Goal: Task Accomplishment & Management: Manage account settings

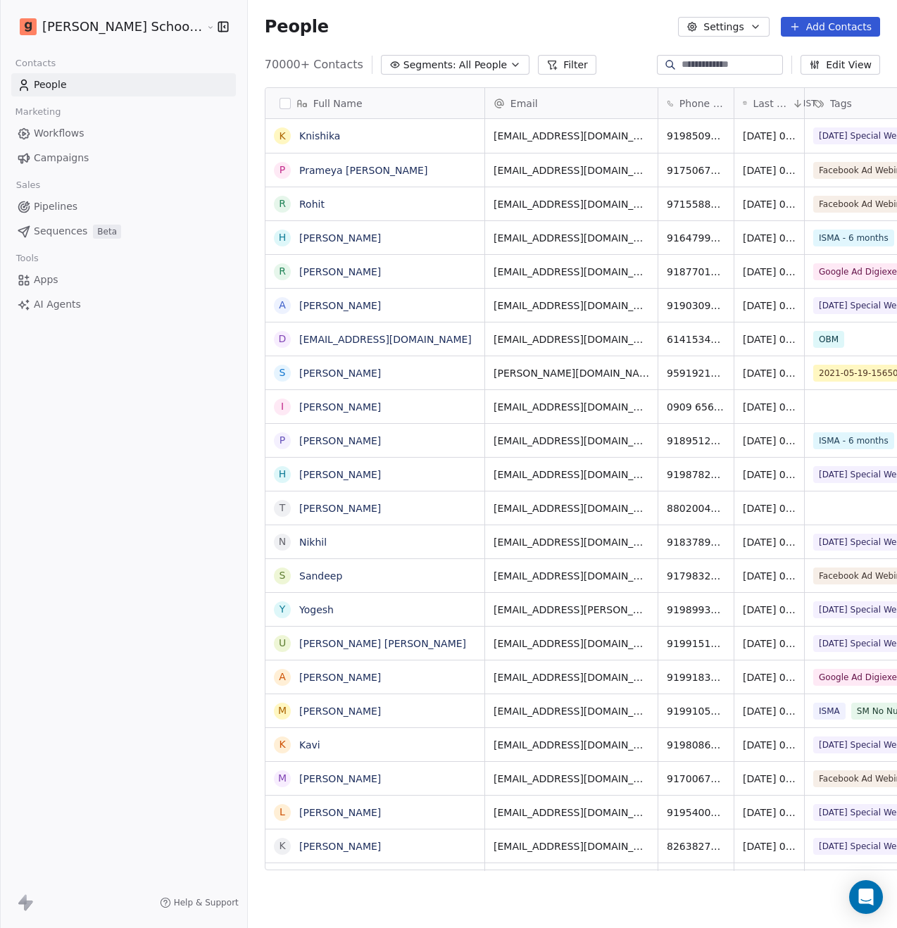
scroll to position [805, 684]
click at [123, 30] on html "[PERSON_NAME] School of Finance LLP Contacts People Marketing Workflows Campaig…" at bounding box center [448, 464] width 897 height 928
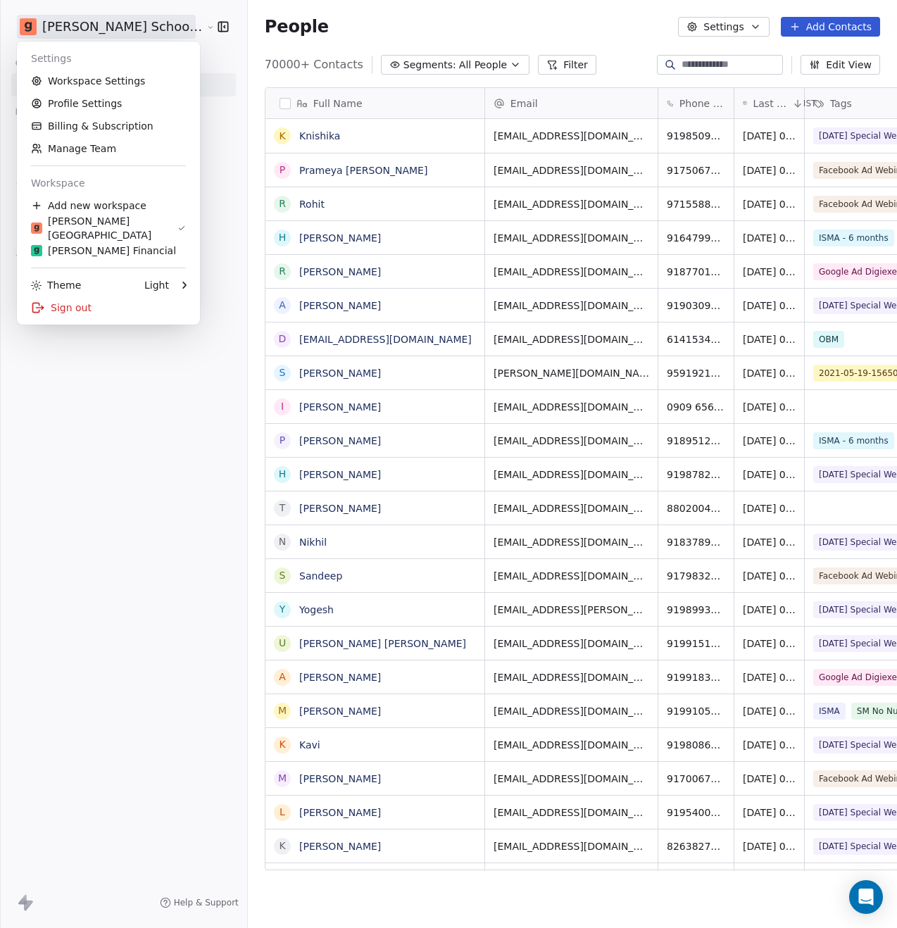
click at [108, 257] on div "[PERSON_NAME] Financial" at bounding box center [103, 251] width 145 height 14
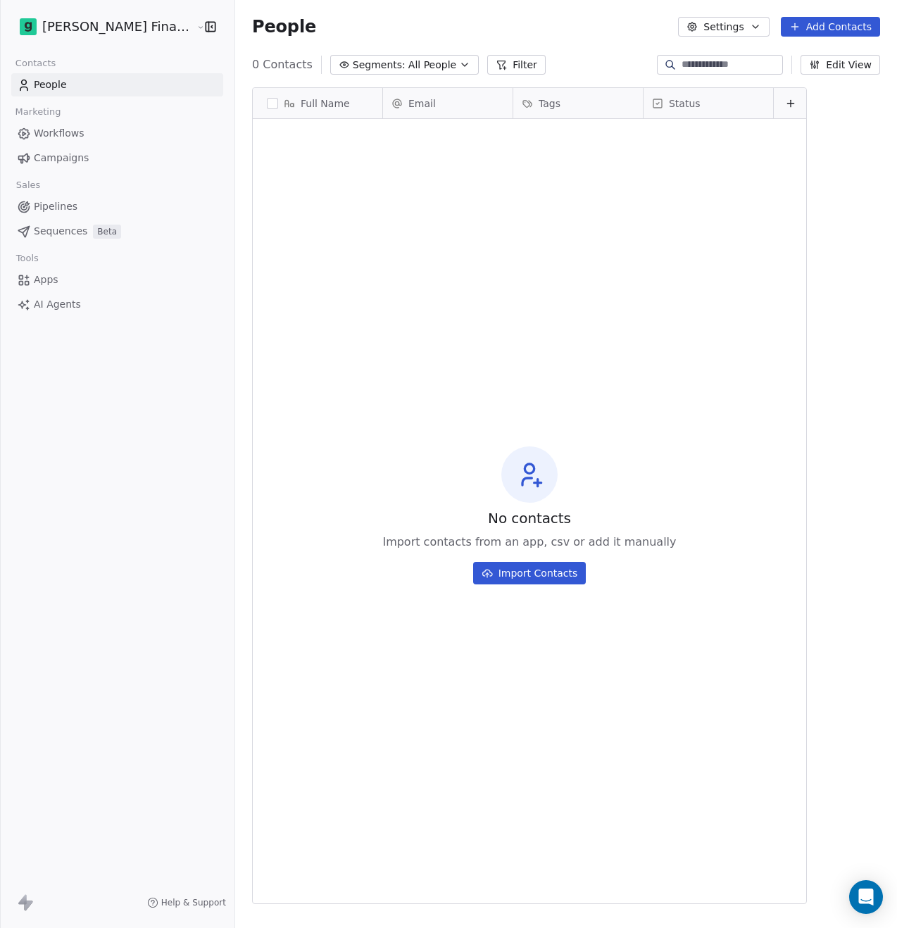
scroll to position [805, 696]
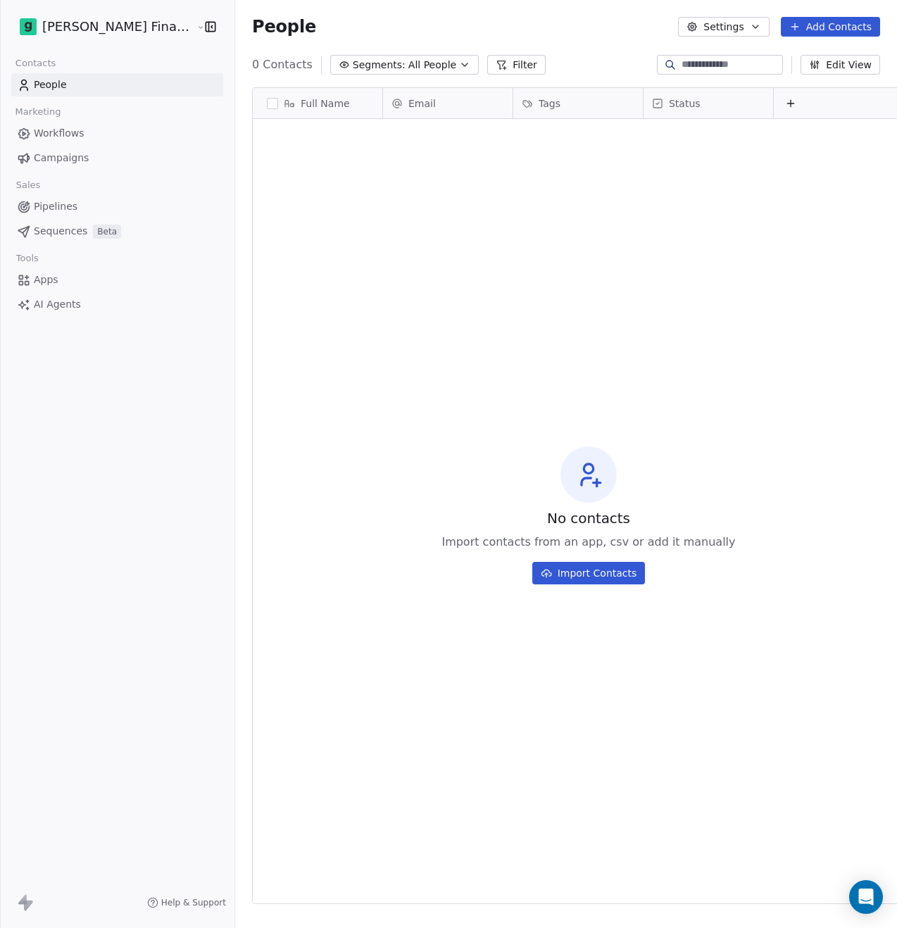
click at [120, 27] on html "[PERSON_NAME] Financial Services Contacts People Marketing Workflows Campaigns …" at bounding box center [448, 464] width 897 height 928
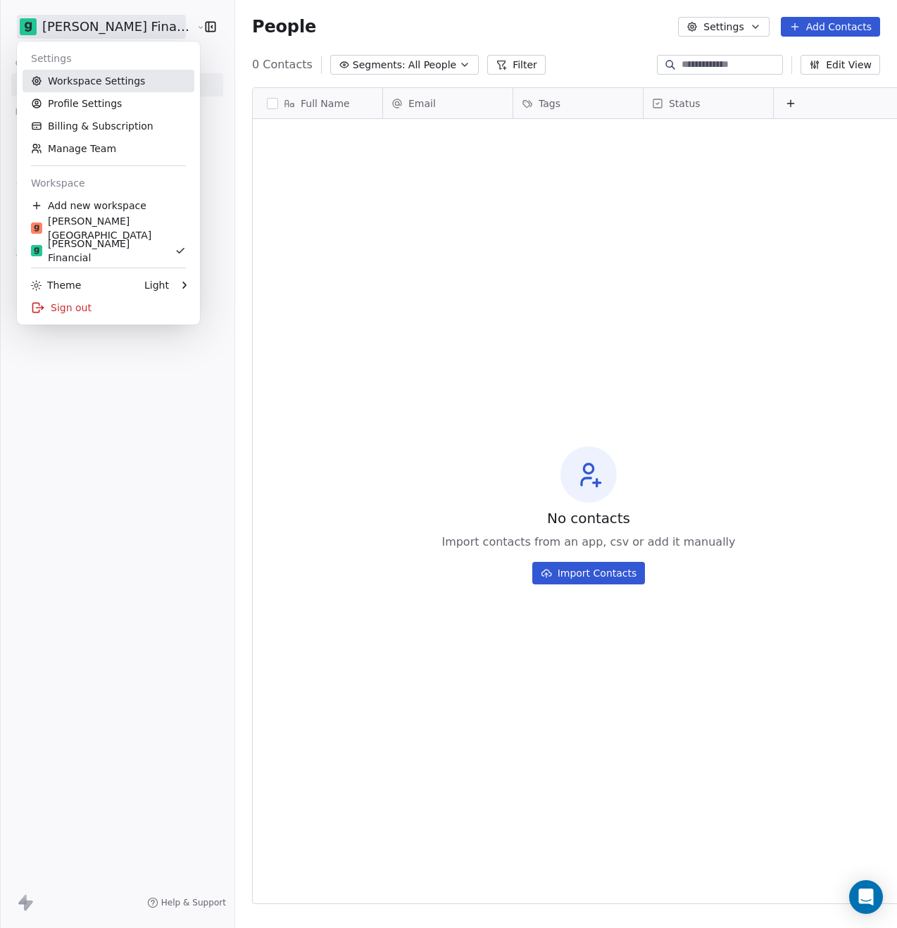
click at [106, 84] on link "Workspace Settings" at bounding box center [109, 81] width 172 height 23
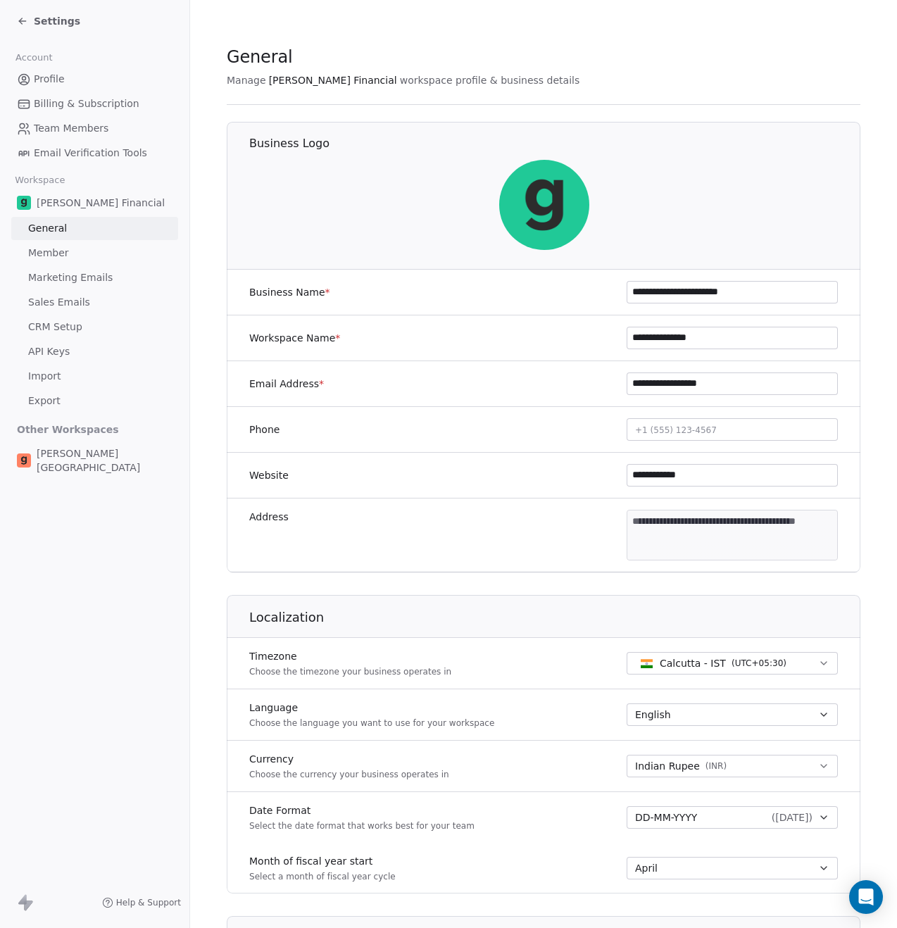
click at [85, 272] on span "Marketing Emails" at bounding box center [70, 277] width 84 height 15
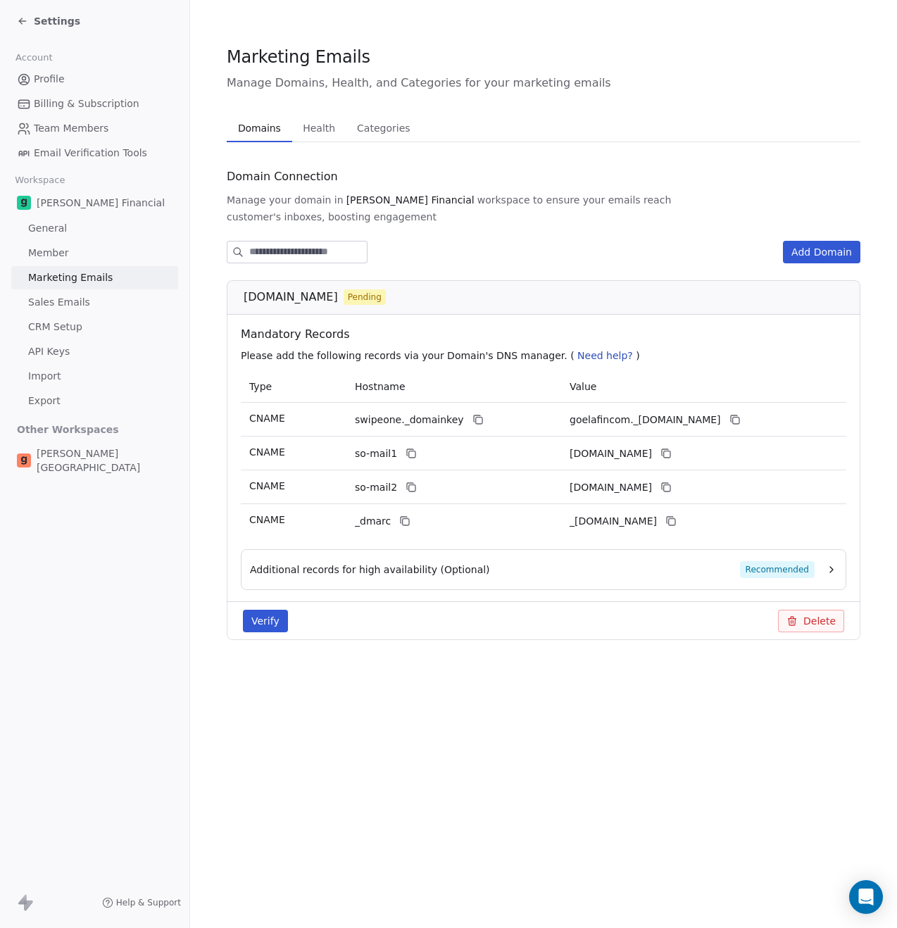
click at [262, 610] on button "Verify" at bounding box center [265, 621] width 45 height 23
click at [761, 561] on span "Recommended" at bounding box center [777, 569] width 75 height 17
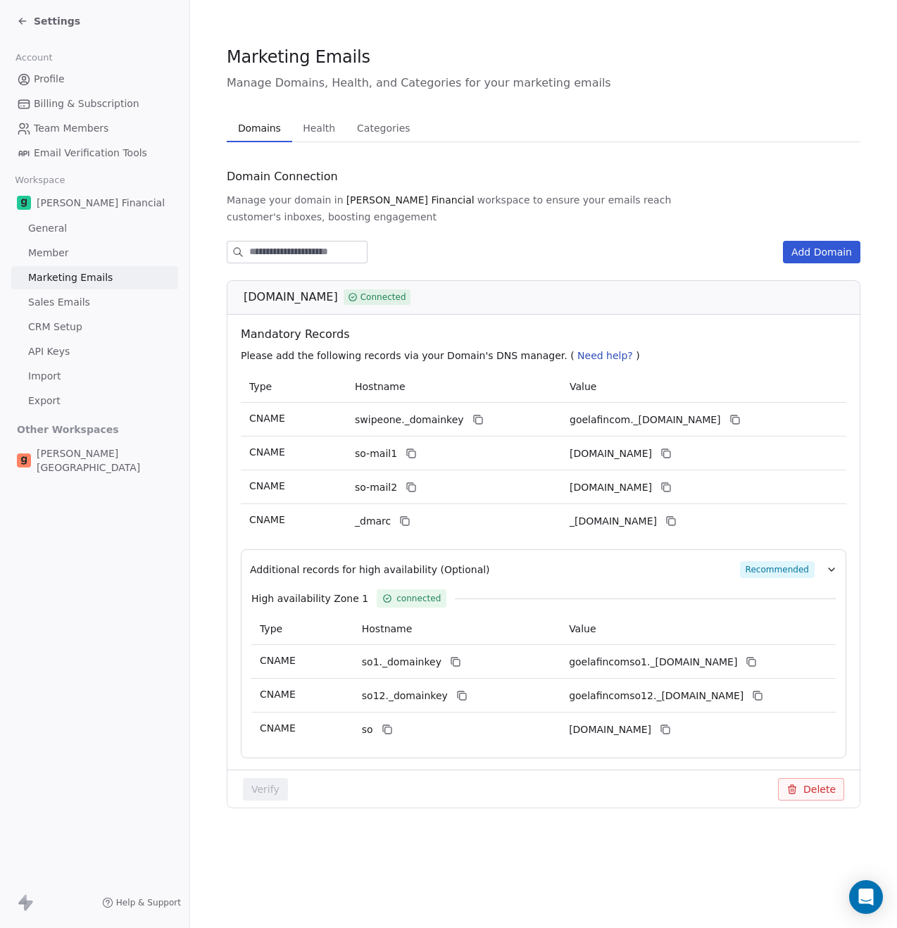
click at [532, 201] on span "workspace to ensure your emails reach" at bounding box center [574, 200] width 194 height 14
click at [477, 196] on span "workspace to ensure your emails reach" at bounding box center [574, 200] width 194 height 14
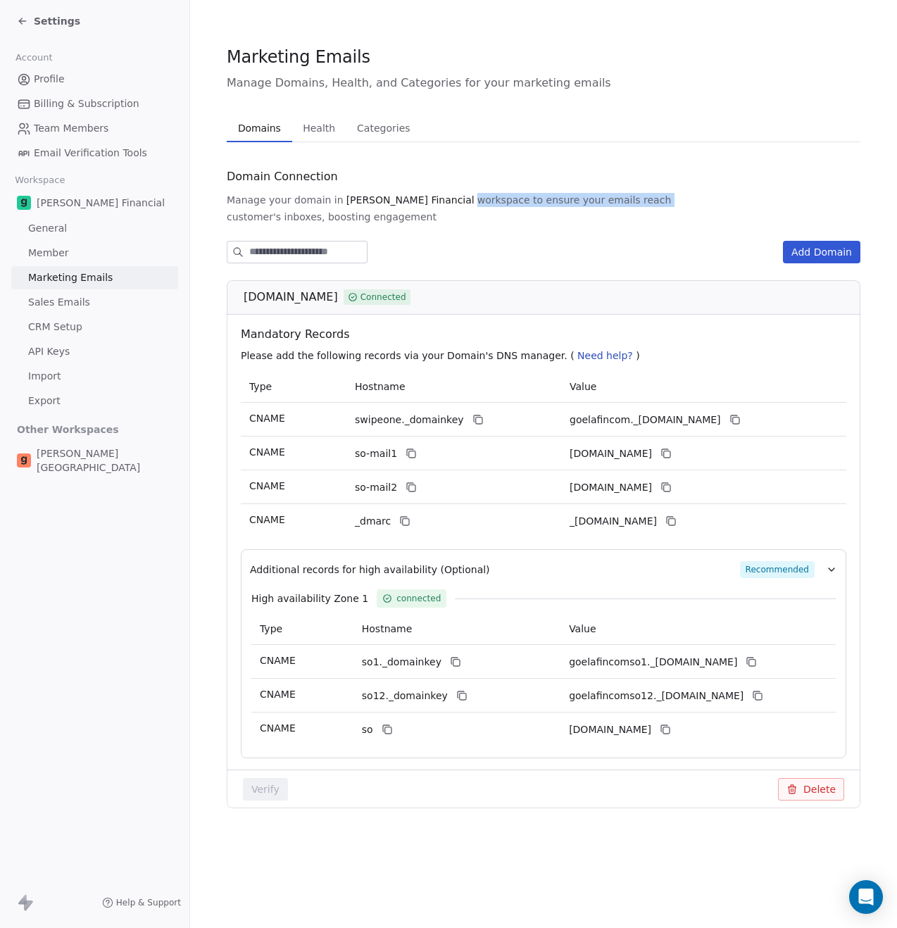
click at [477, 196] on span "workspace to ensure your emails reach" at bounding box center [574, 200] width 194 height 14
click at [477, 197] on span "workspace to ensure your emails reach" at bounding box center [574, 200] width 194 height 14
click at [477, 198] on span "workspace to ensure your emails reach" at bounding box center [574, 200] width 194 height 14
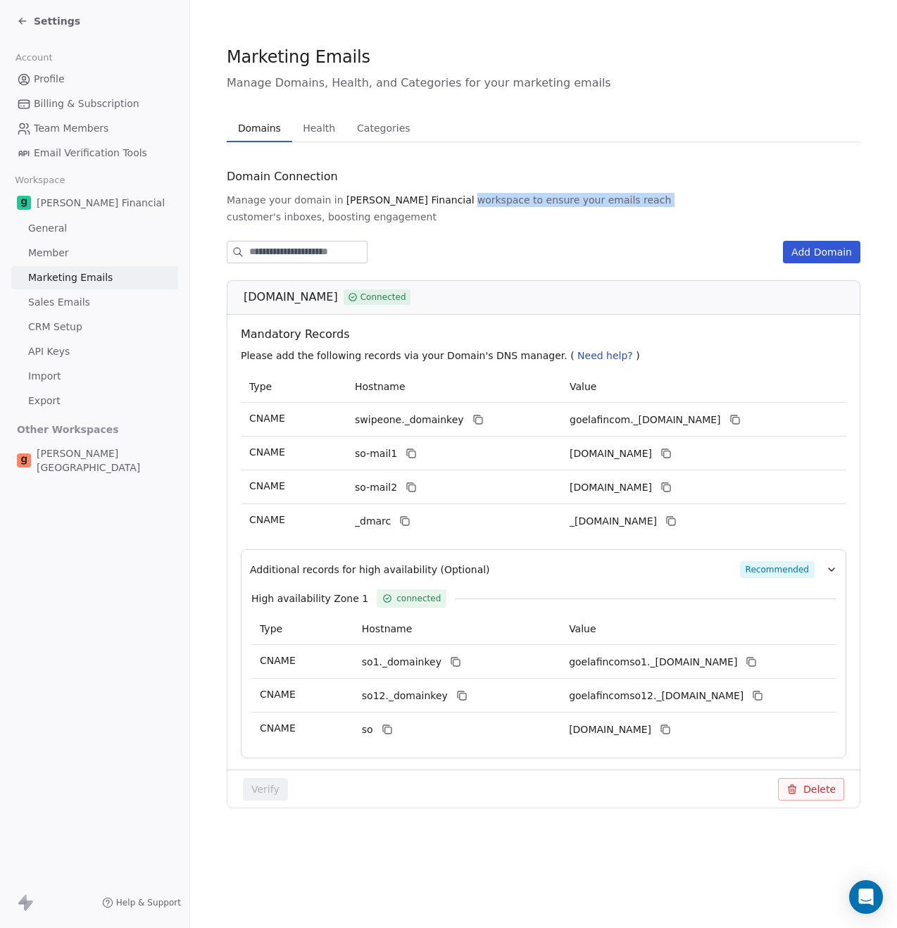
click at [324, 129] on span "Health" at bounding box center [319, 128] width 44 height 20
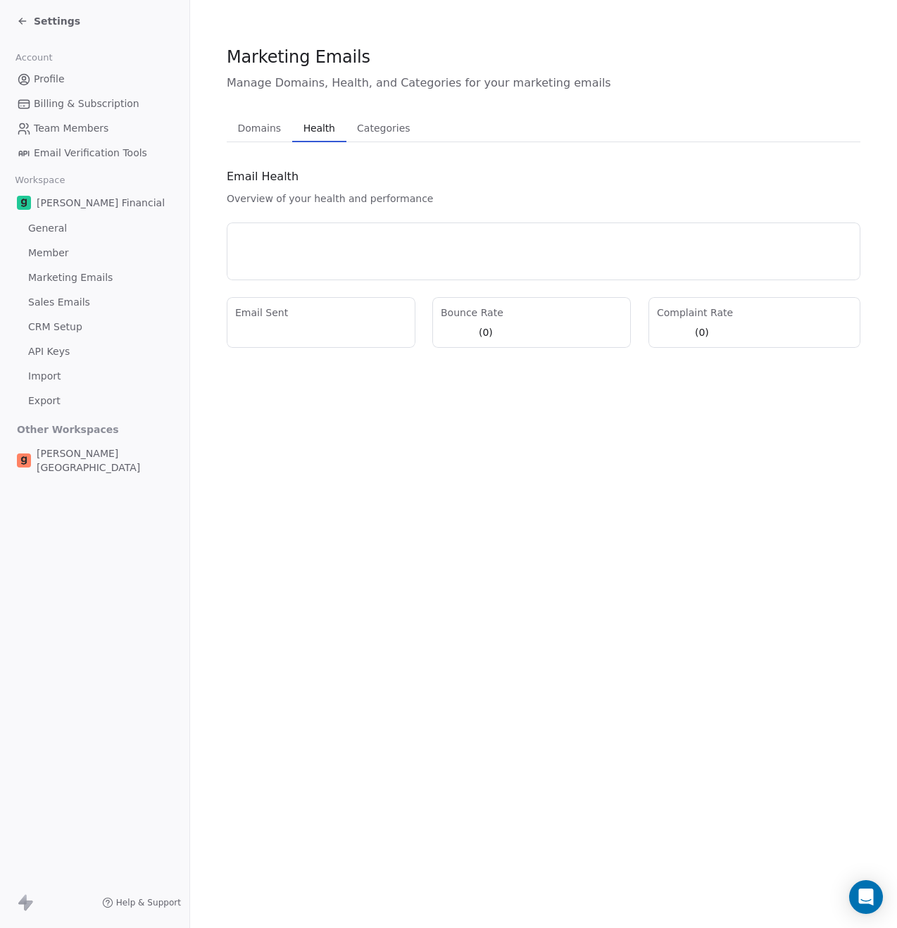
click at [393, 130] on span "Categories" at bounding box center [383, 128] width 64 height 20
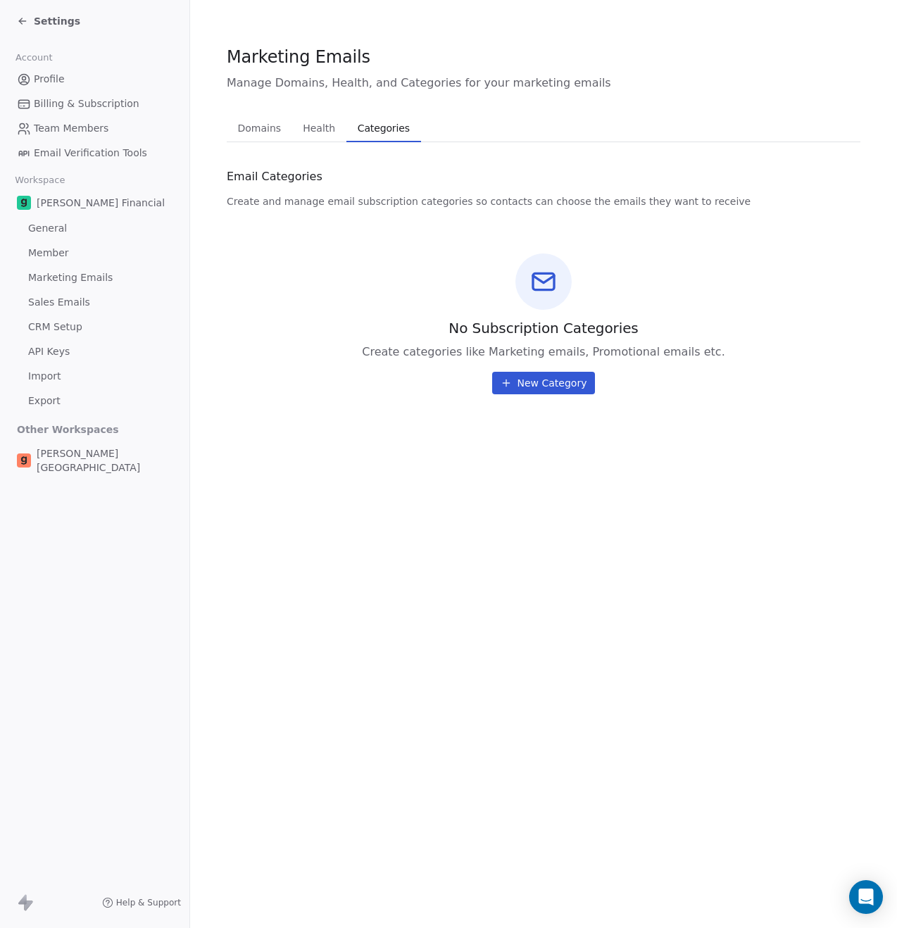
click at [324, 133] on span "Health" at bounding box center [319, 128] width 44 height 20
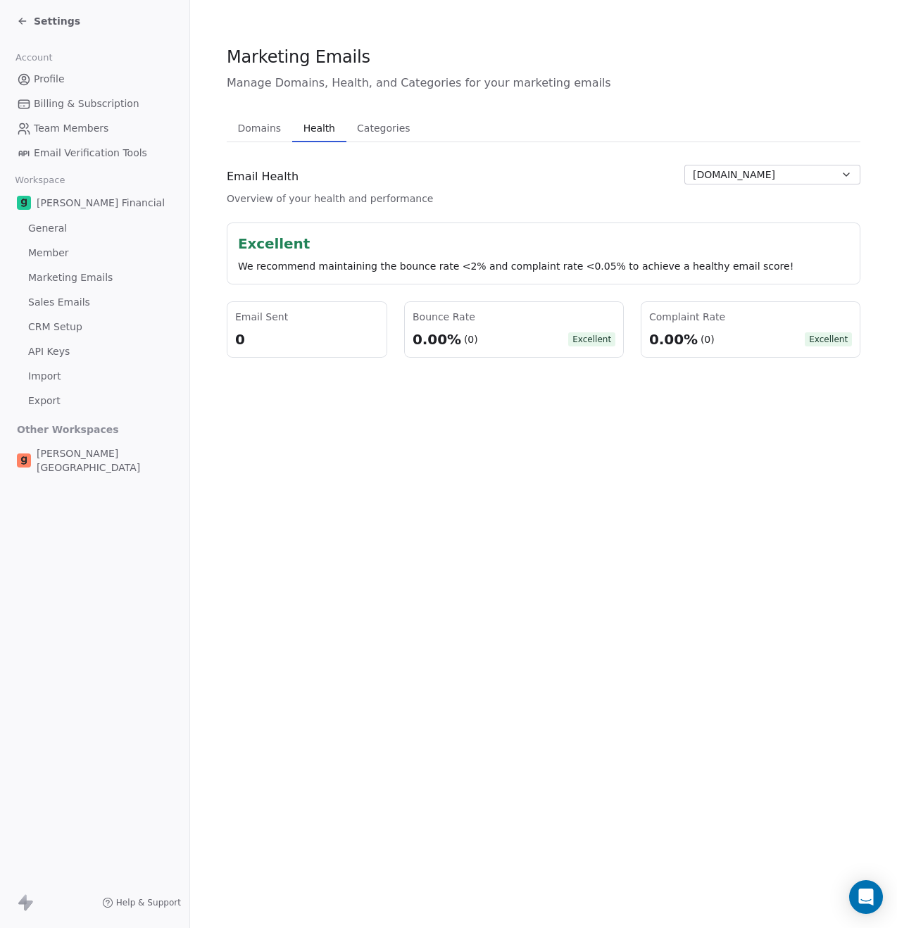
click at [268, 139] on button "Domains Domains" at bounding box center [259, 128] width 65 height 28
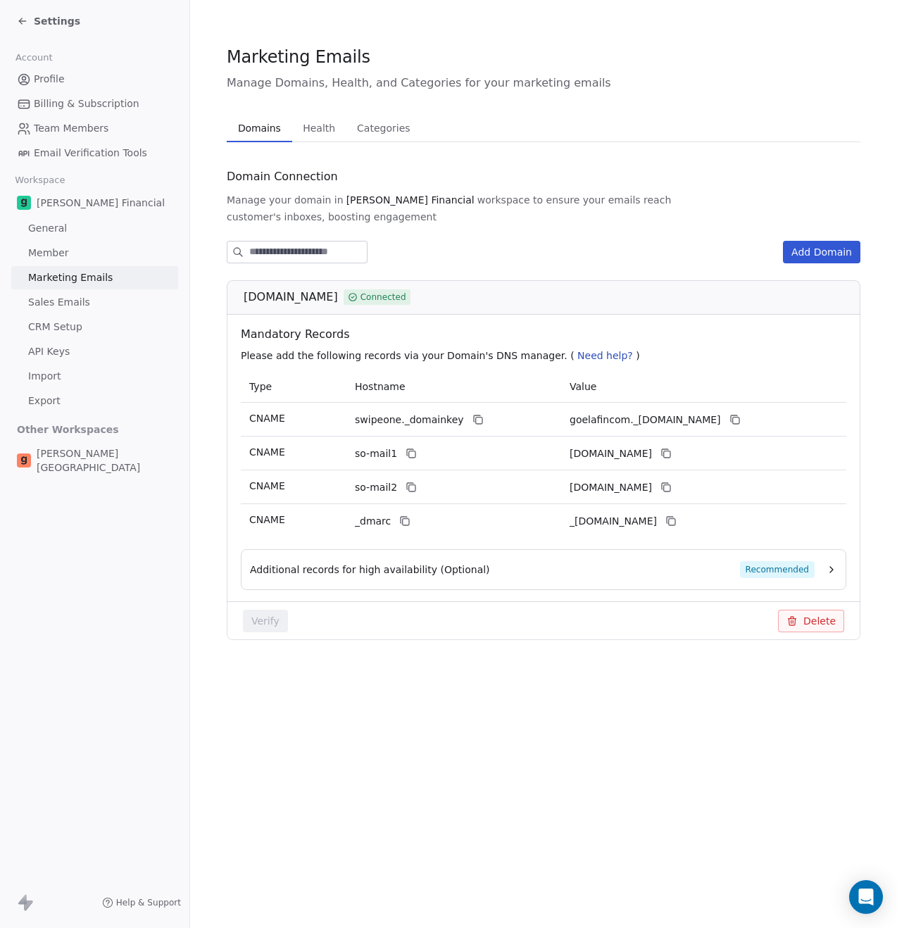
click at [332, 199] on span "Manage your domain in [GEOGRAPHIC_DATA] Financial workspace to ensure your emai…" at bounding box center [544, 208] width 634 height 31
click at [314, 180] on span "Domain Connection" at bounding box center [282, 176] width 111 height 17
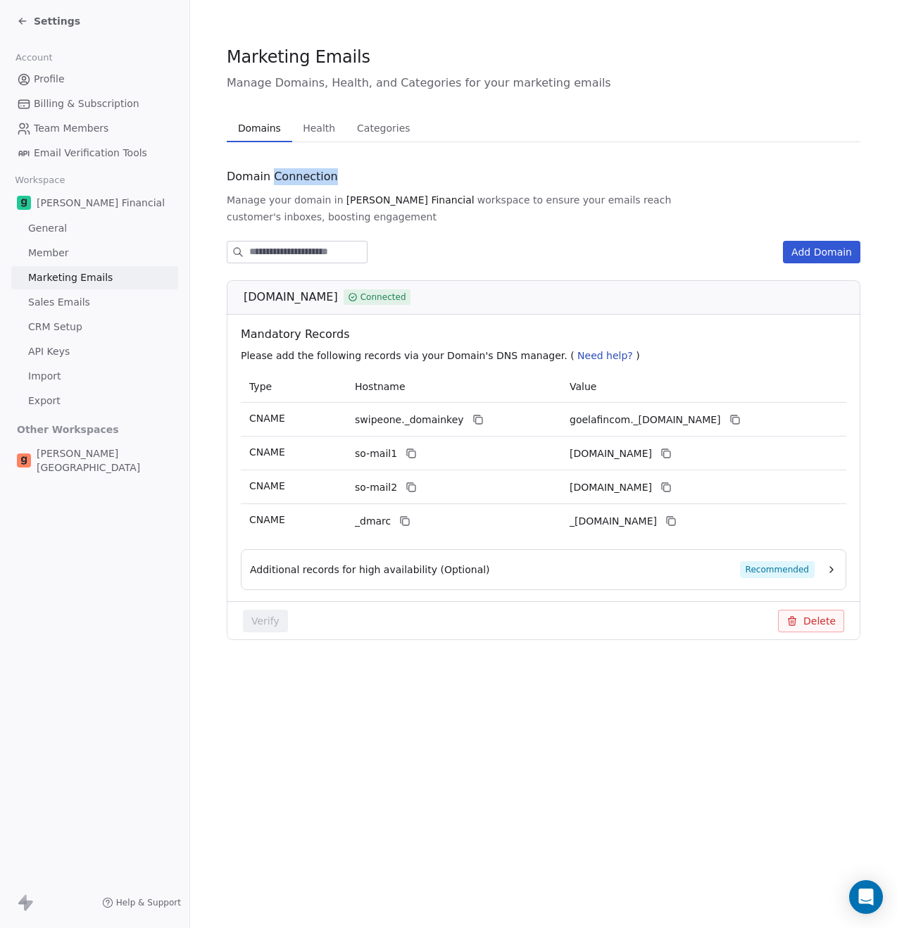
click at [314, 180] on span "Domain Connection" at bounding box center [282, 176] width 111 height 17
click at [485, 203] on span "workspace to ensure your emails reach" at bounding box center [574, 200] width 194 height 14
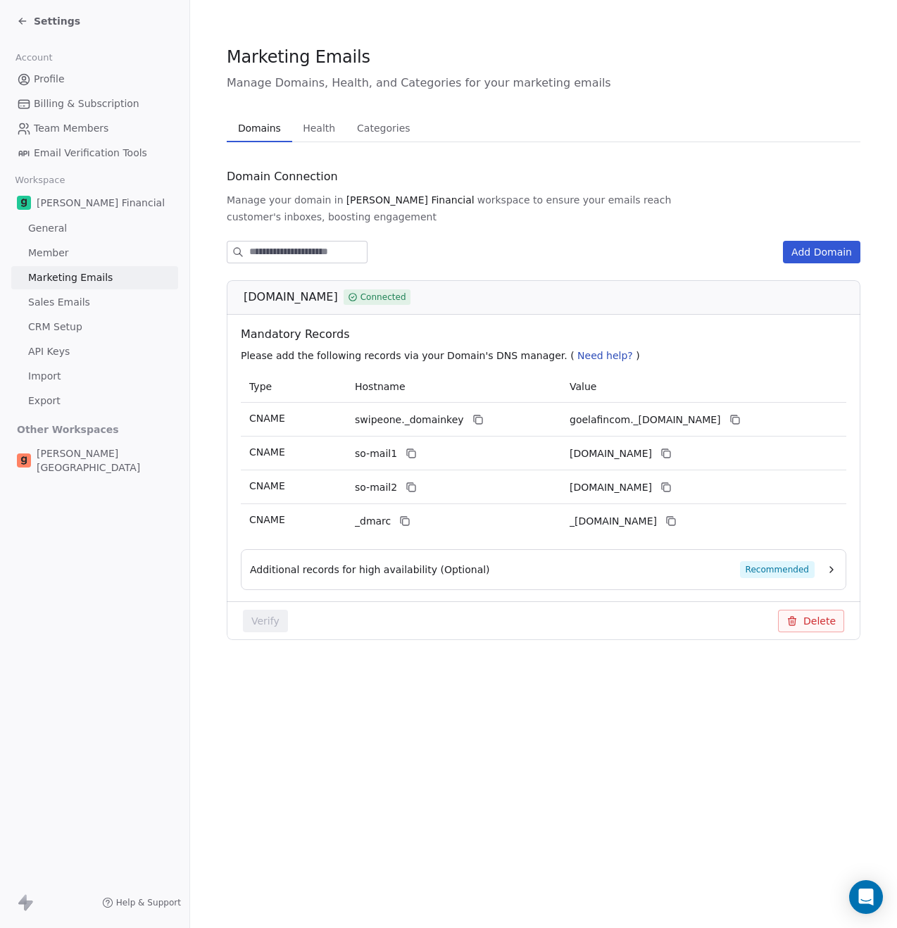
click at [346, 203] on span "[PERSON_NAME] Financial" at bounding box center [410, 200] width 128 height 14
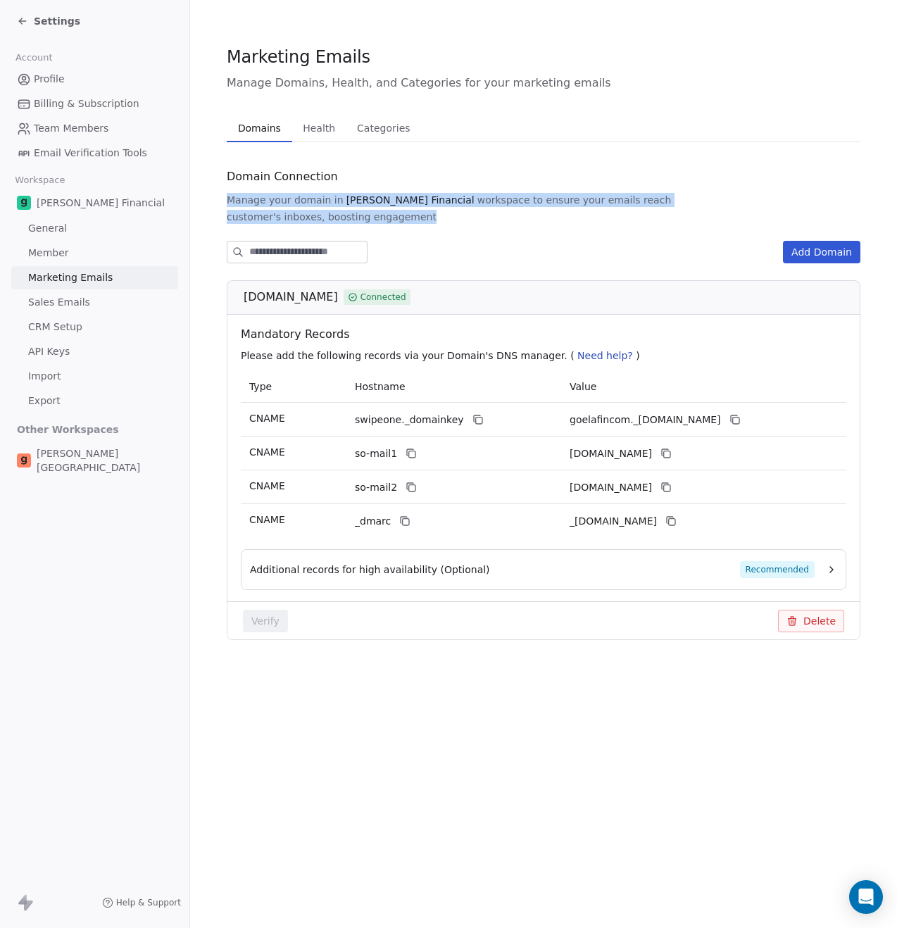
drag, startPoint x: 226, startPoint y: 200, endPoint x: 781, endPoint y: 196, distance: 554.8
click at [781, 196] on section "Marketing Emails Manage Domains, Health, and Categories for your marketing emai…" at bounding box center [543, 354] width 707 height 708
click at [279, 195] on span "Manage your domain in" at bounding box center [285, 200] width 117 height 14
drag, startPoint x: 226, startPoint y: 175, endPoint x: 805, endPoint y: 203, distance: 580.1
click at [805, 203] on div "Domain Connection Manage your domain in [PERSON_NAME] Financial workspace to en…" at bounding box center [544, 414] width 634 height 498
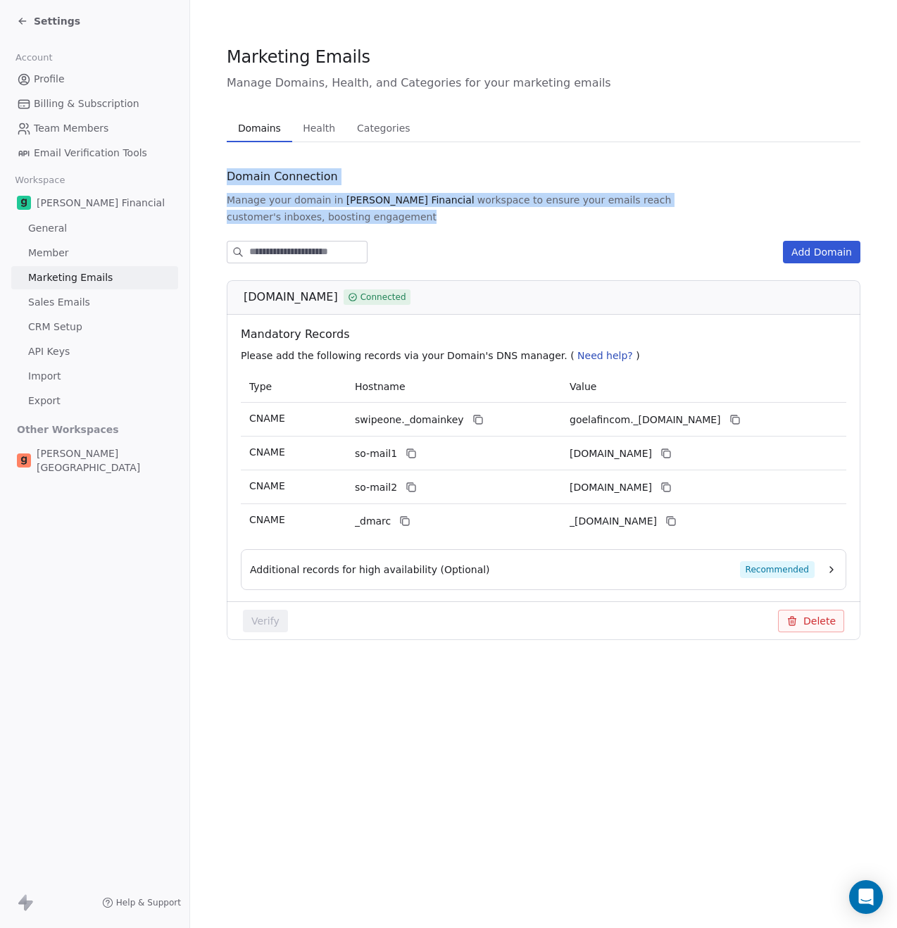
click at [797, 199] on span "Manage your domain in [GEOGRAPHIC_DATA] Financial workspace to ensure your emai…" at bounding box center [544, 208] width 634 height 31
drag, startPoint x: 805, startPoint y: 200, endPoint x: 231, endPoint y: 179, distance: 574.2
click at [231, 179] on div "Domain Connection Manage your domain in [PERSON_NAME] Financial workspace to en…" at bounding box center [544, 414] width 634 height 498
click at [251, 180] on span "Domain Connection" at bounding box center [282, 176] width 111 height 17
drag, startPoint x: 228, startPoint y: 175, endPoint x: 789, endPoint y: 192, distance: 560.7
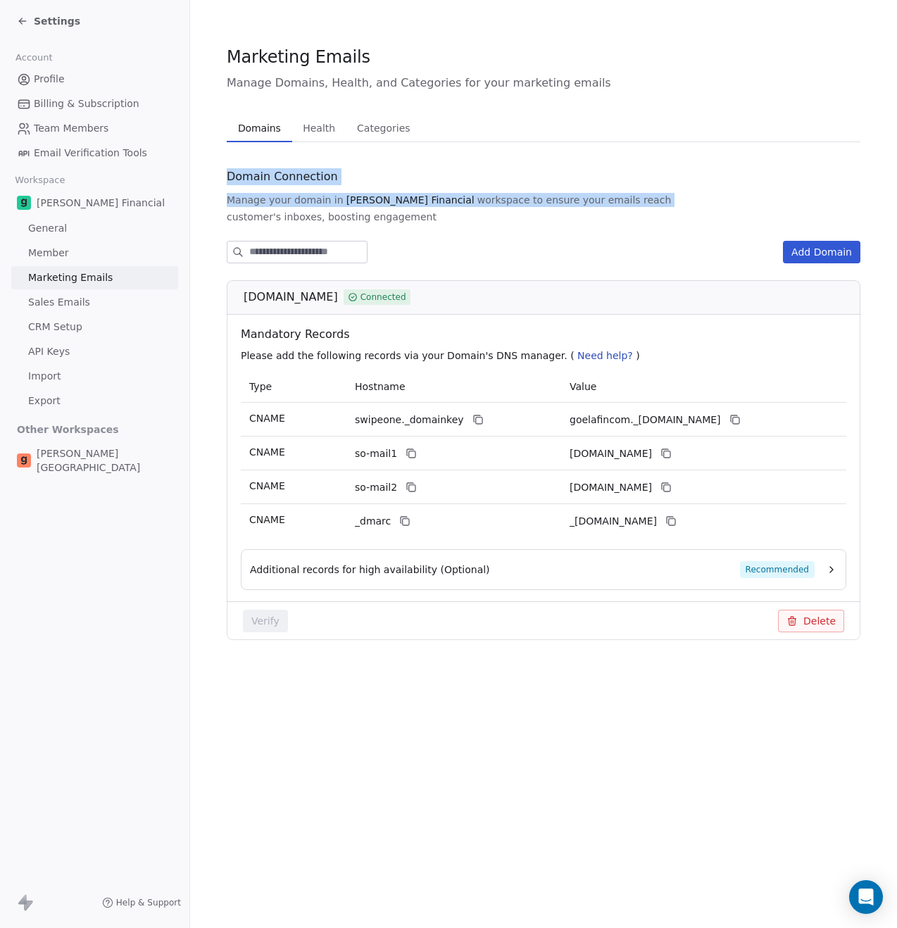
click at [789, 192] on div "Domain Connection Manage your domain in [PERSON_NAME] Financial workspace to en…" at bounding box center [544, 414] width 634 height 498
